Goal: Transaction & Acquisition: Purchase product/service

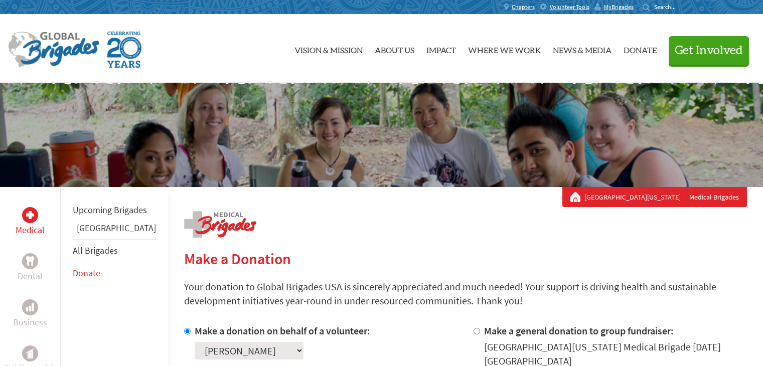
scroll to position [217, 0]
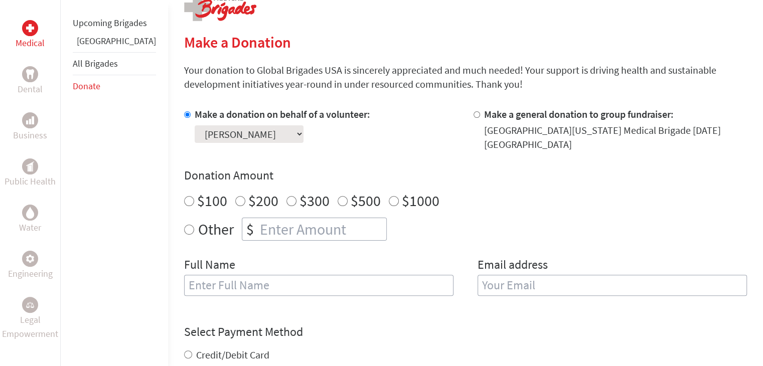
radio input "true"
click at [319, 237] on input "number" at bounding box center [322, 229] width 128 height 22
type input "1250"
click at [389, 200] on input "$1000" at bounding box center [394, 201] width 10 height 10
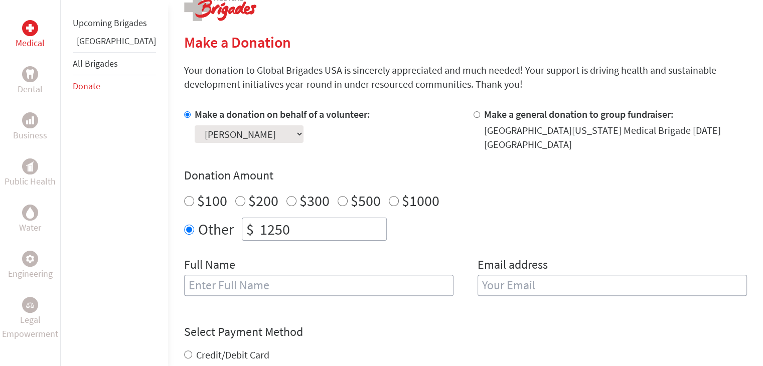
radio input "true"
drag, startPoint x: 264, startPoint y: 223, endPoint x: 201, endPoint y: 226, distance: 63.8
click at [201, 226] on div "Other $ 1250" at bounding box center [465, 229] width 563 height 23
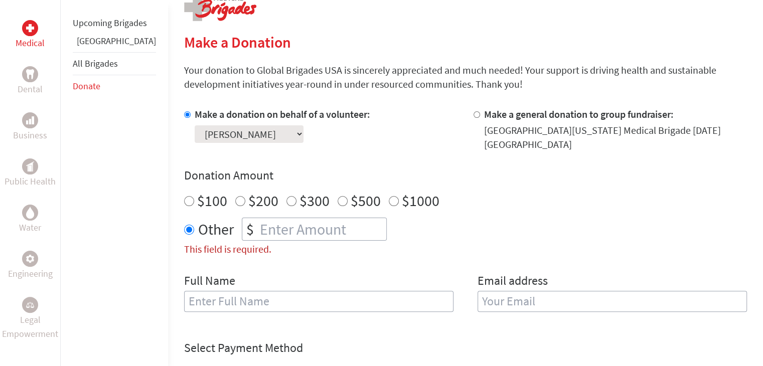
click at [389, 199] on input "$1000" at bounding box center [394, 201] width 10 height 10
radio input "true"
click at [401, 295] on input "text" at bounding box center [318, 301] width 269 height 21
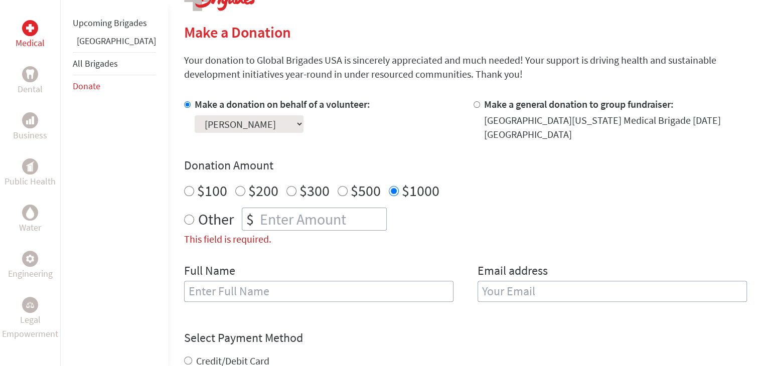
scroll to position [228, 0]
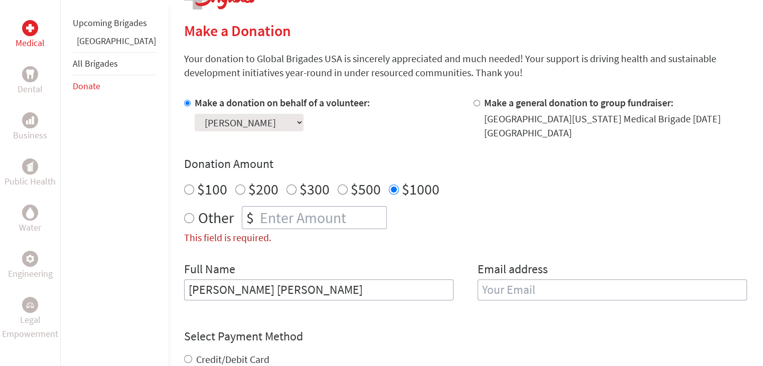
type input "[PERSON_NAME] [PERSON_NAME]"
click at [556, 286] on input "email" at bounding box center [612, 290] width 269 height 21
type input "[EMAIL_ADDRESS][DOMAIN_NAME]"
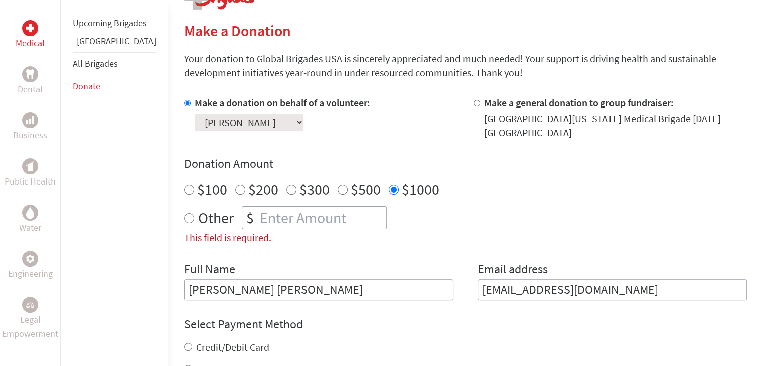
click at [445, 315] on form "Make a donation on behalf of a volunteer: Select a volunteer... [PERSON_NAME] […" at bounding box center [465, 297] width 563 height 402
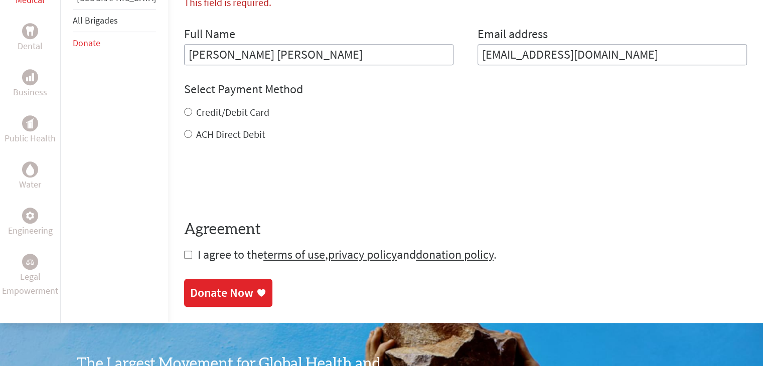
scroll to position [464, 0]
click at [226, 115] on label "Credit/Debit Card" at bounding box center [232, 112] width 73 height 13
click at [192, 115] on input "Credit/Debit Card" at bounding box center [188, 112] width 8 height 8
radio input "true"
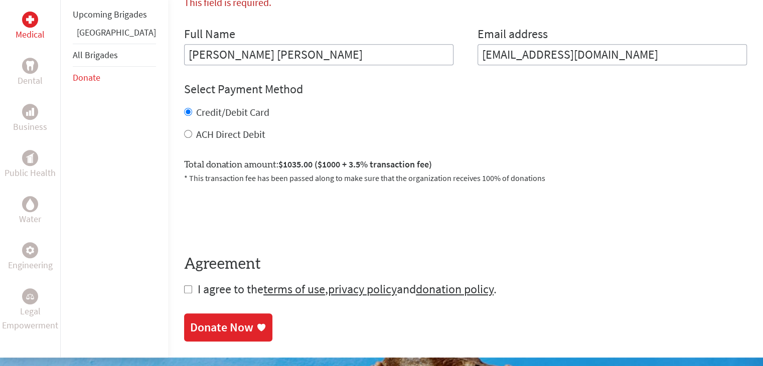
click at [205, 135] on label "ACH Direct Debit" at bounding box center [230, 134] width 69 height 13
click at [192, 135] on input "ACH Direct Debit" at bounding box center [188, 134] width 8 height 8
radio input "true"
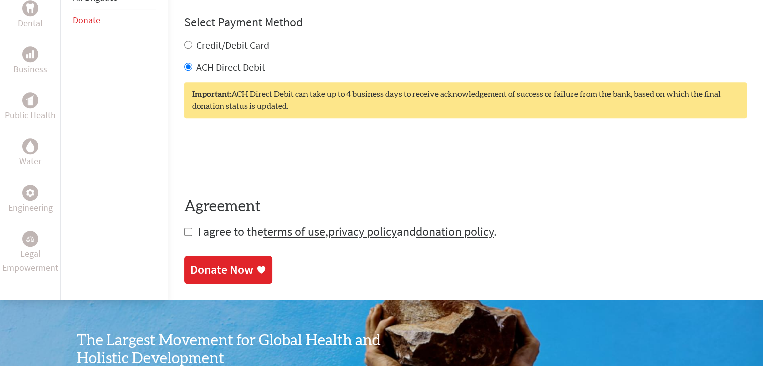
scroll to position [562, 0]
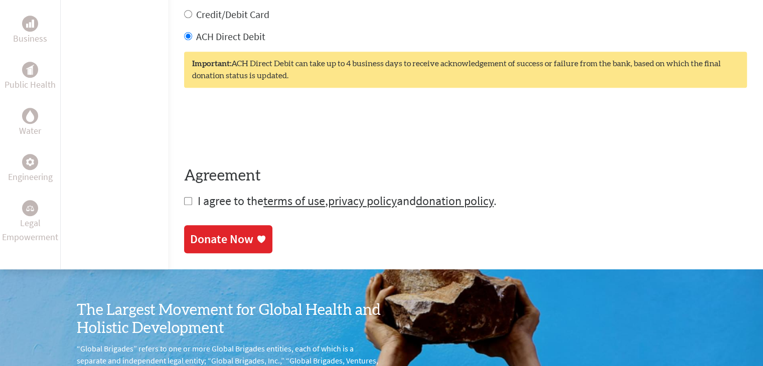
click at [198, 197] on span "I agree to the terms of use , privacy policy and donation policy ." at bounding box center [347, 201] width 299 height 16
click at [184, 204] on input "checkbox" at bounding box center [188, 201] width 8 height 8
checkbox input "true"
click at [190, 238] on div "Donate Now" at bounding box center [221, 240] width 63 height 16
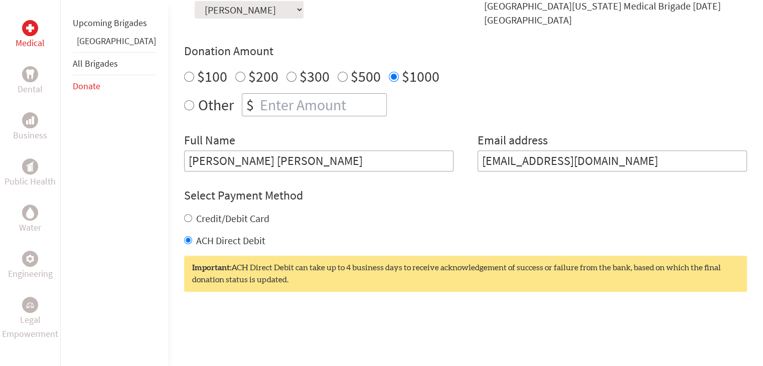
scroll to position [339, 0]
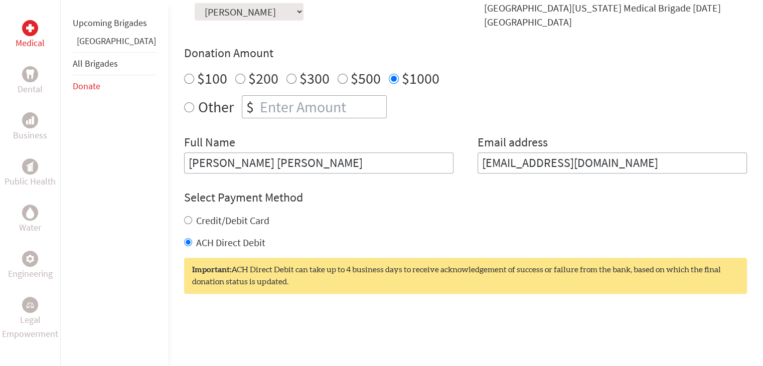
drag, startPoint x: 581, startPoint y: 153, endPoint x: 433, endPoint y: 180, distance: 150.5
click at [433, 180] on form "Make a donation on behalf of a volunteer: Select a volunteer... [PERSON_NAME] […" at bounding box center [465, 200] width 563 height 431
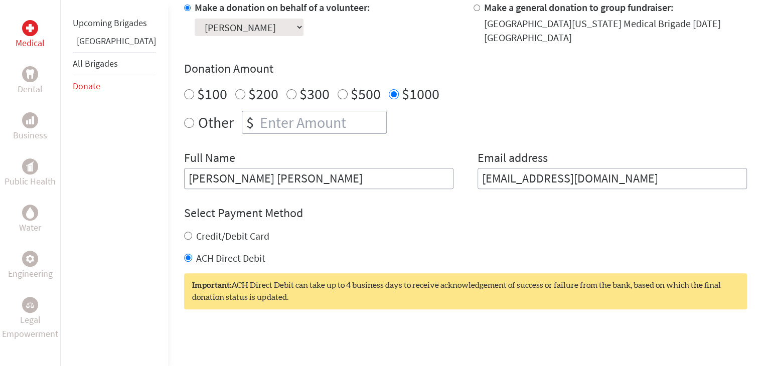
scroll to position [323, 0]
click at [298, 180] on input "[PERSON_NAME] [PERSON_NAME]" at bounding box center [318, 179] width 269 height 21
drag, startPoint x: 298, startPoint y: 180, endPoint x: 23, endPoint y: 201, distance: 275.8
click at [23, 201] on div "Medical Dental Business Public Health Water Engineering Legal Empowerment Upcom…" at bounding box center [381, 178] width 763 height 628
type input "[PERSON_NAME]"
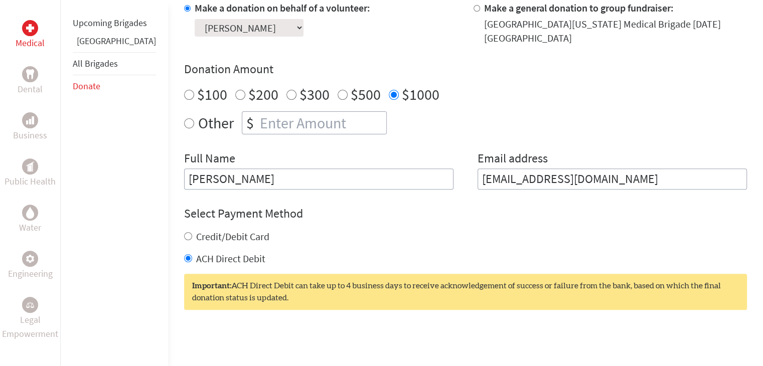
click at [402, 207] on form "Make a donation on behalf of a volunteer: Select a volunteer... [PERSON_NAME] […" at bounding box center [465, 216] width 563 height 431
type input "[EMAIL_ADDRESS][DOMAIN_NAME]"
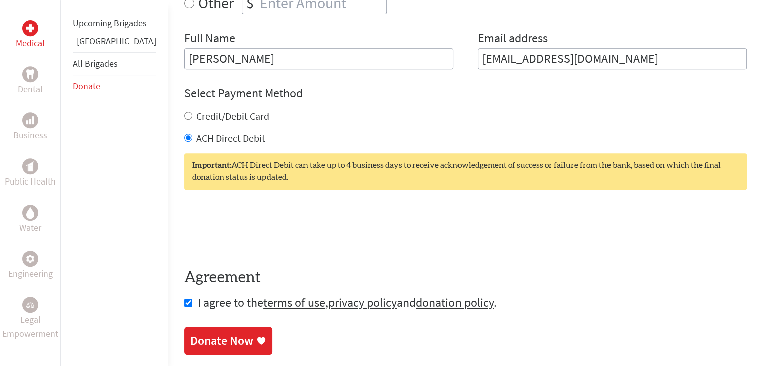
scroll to position [451, 0]
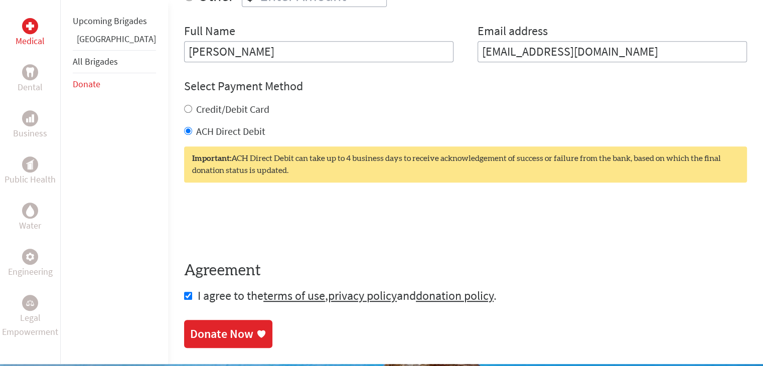
click at [196, 328] on div "Donate Now" at bounding box center [221, 334] width 63 height 16
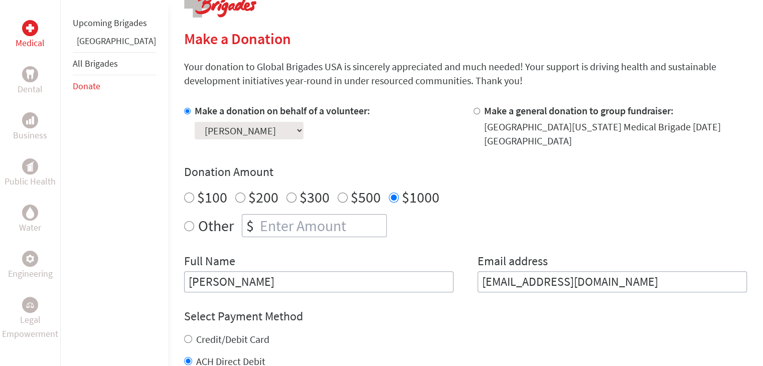
scroll to position [221, 0]
